Goal: Navigation & Orientation: Find specific page/section

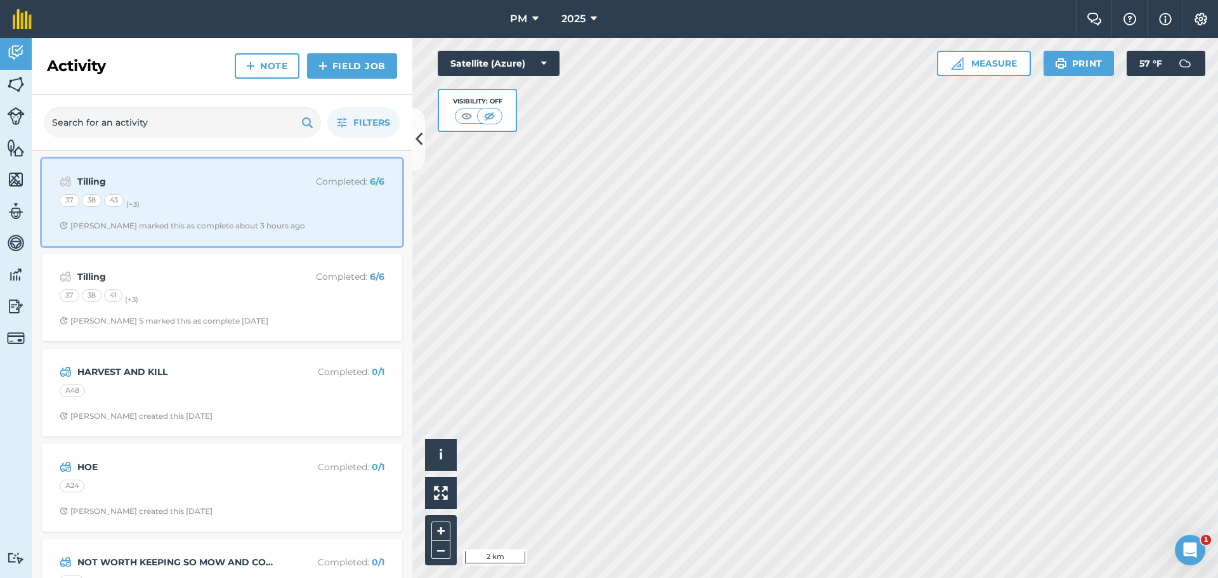
click at [249, 200] on div "37 38 43 (+ 3 )" at bounding box center [222, 202] width 325 height 16
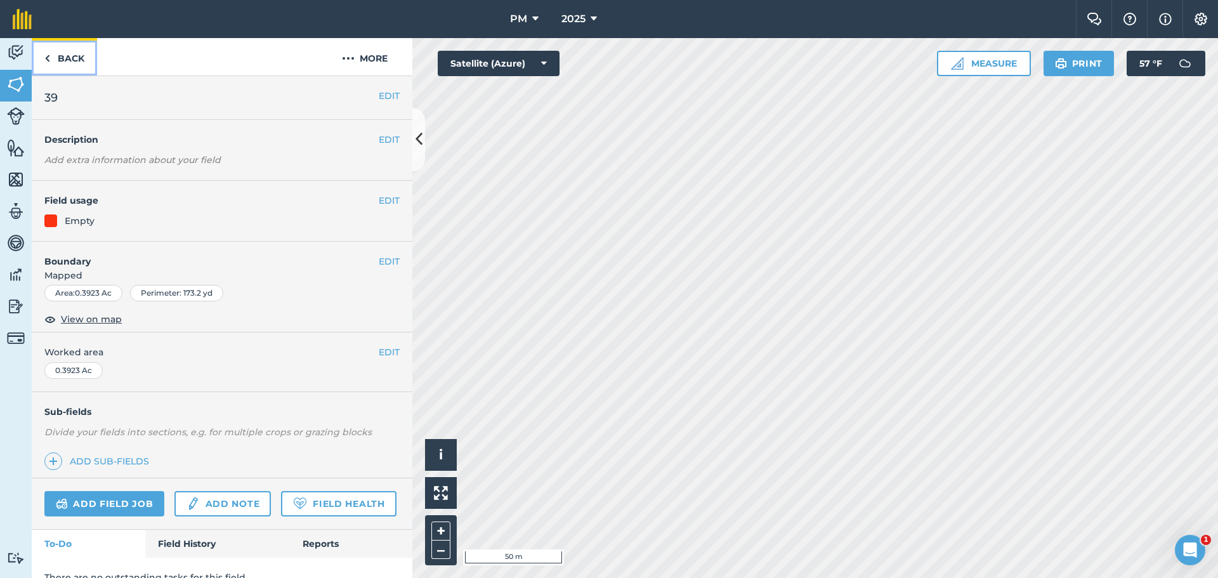
click at [77, 65] on link "Back" at bounding box center [64, 56] width 65 height 37
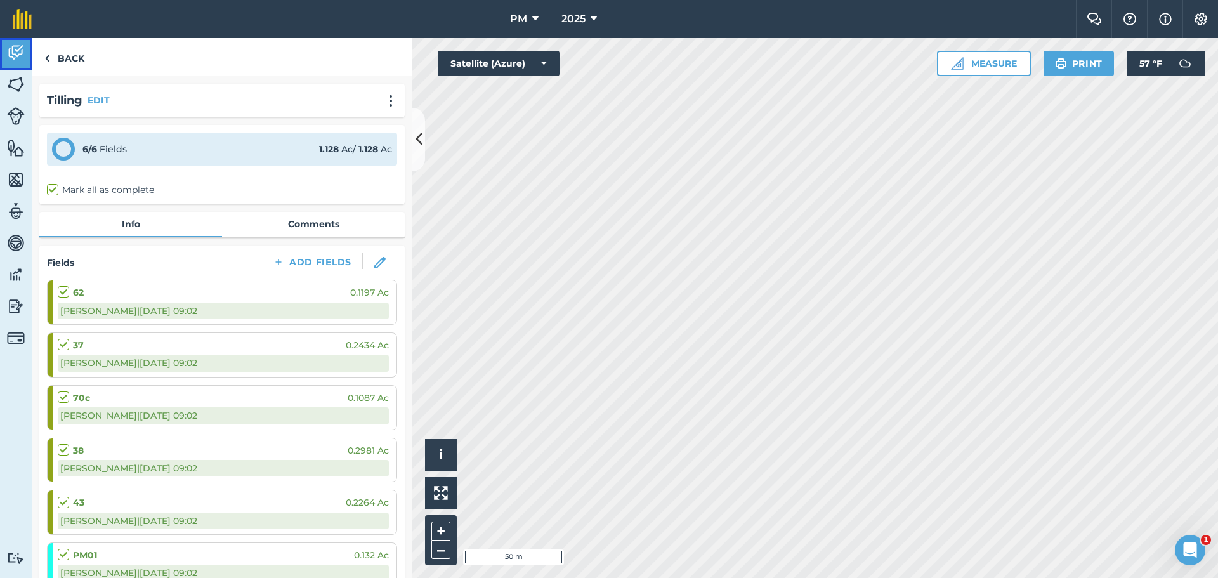
click at [6, 48] on link "Activity" at bounding box center [16, 54] width 32 height 32
